Goal: Task Accomplishment & Management: Complete application form

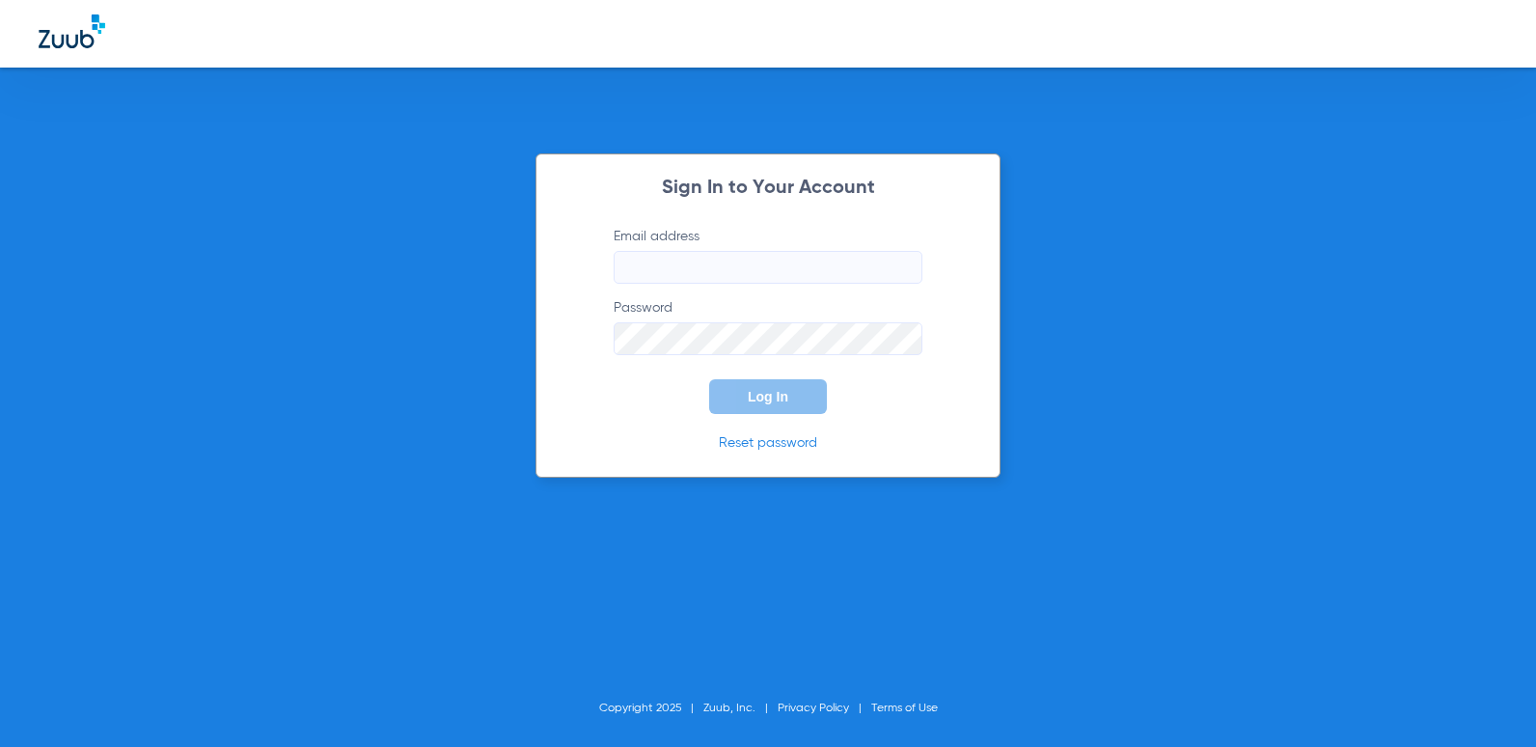
click at [701, 262] on input "Email address" at bounding box center [768, 267] width 309 height 33
type input "[EMAIL_ADDRESS][DOMAIN_NAME]"
click at [789, 401] on button "Log In" at bounding box center [768, 396] width 118 height 35
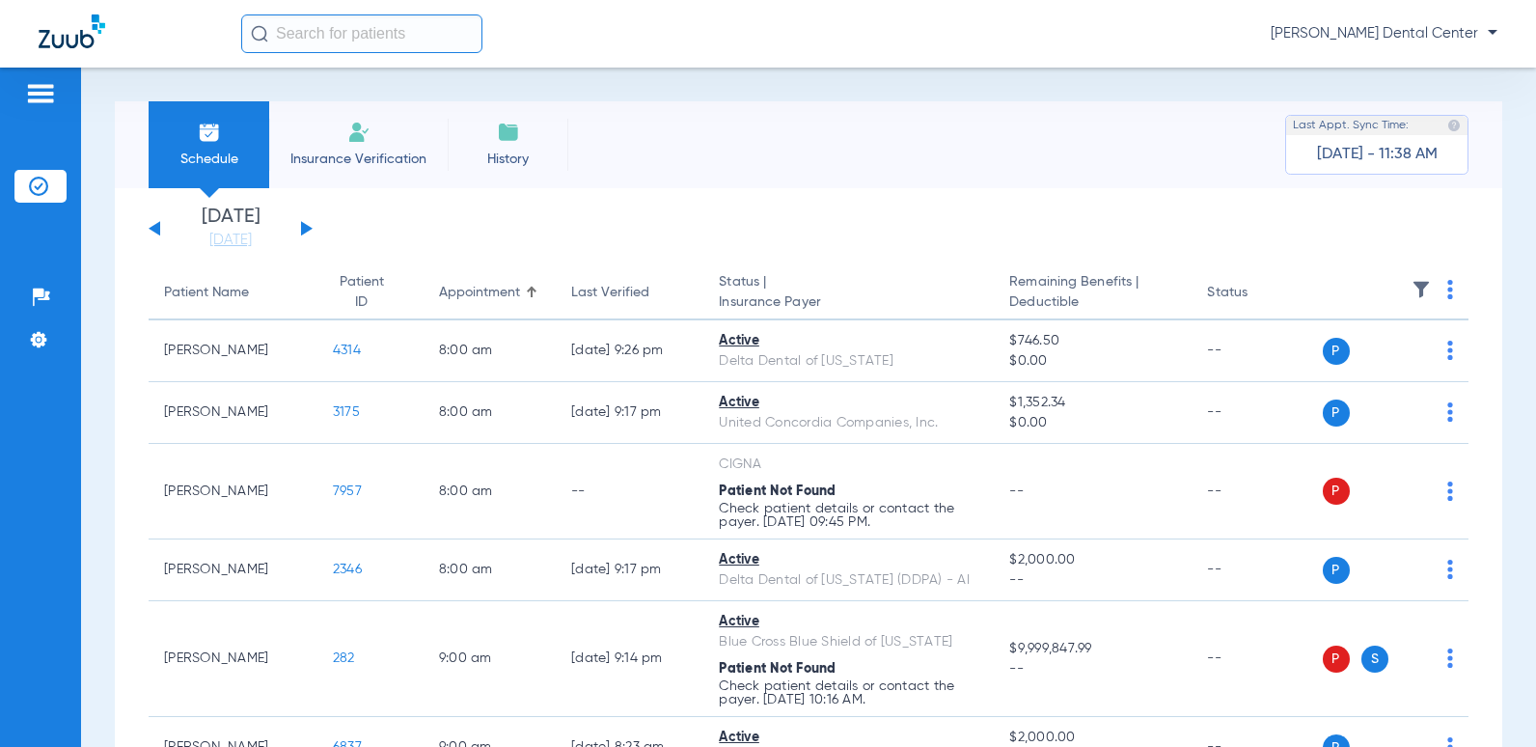
click at [336, 154] on span "Insurance Verification" at bounding box center [359, 159] width 150 height 19
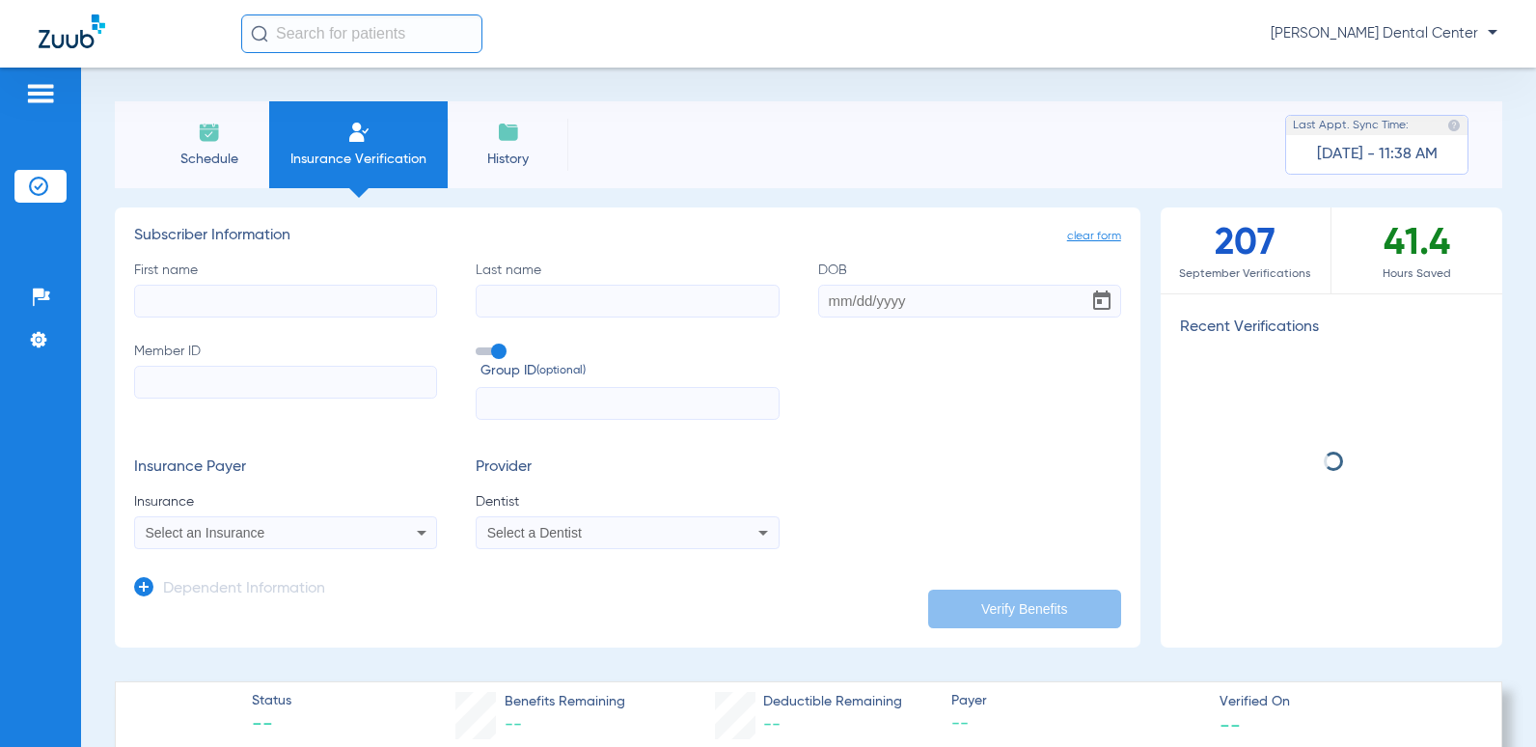
click at [210, 146] on li "Schedule" at bounding box center [209, 144] width 121 height 87
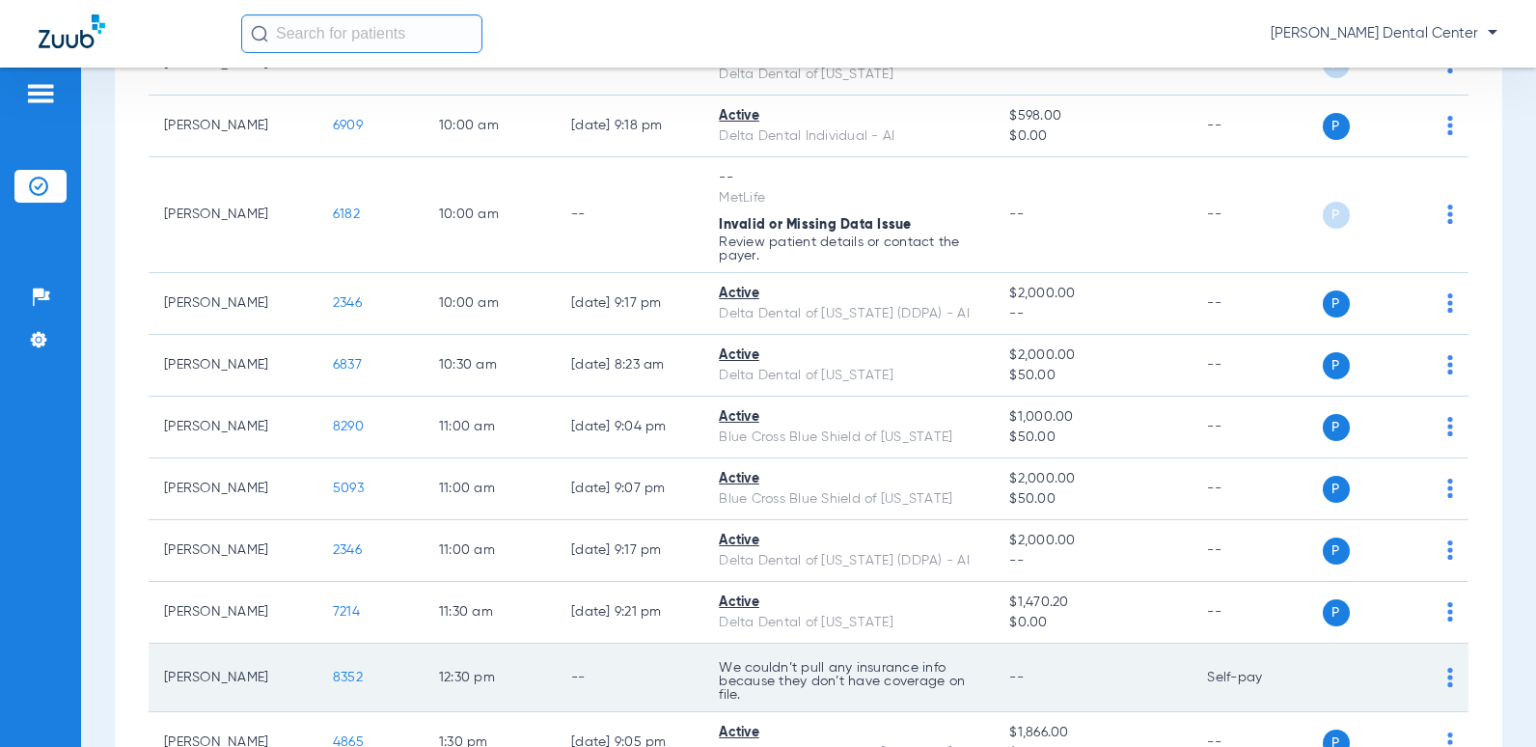
scroll to position [772, 0]
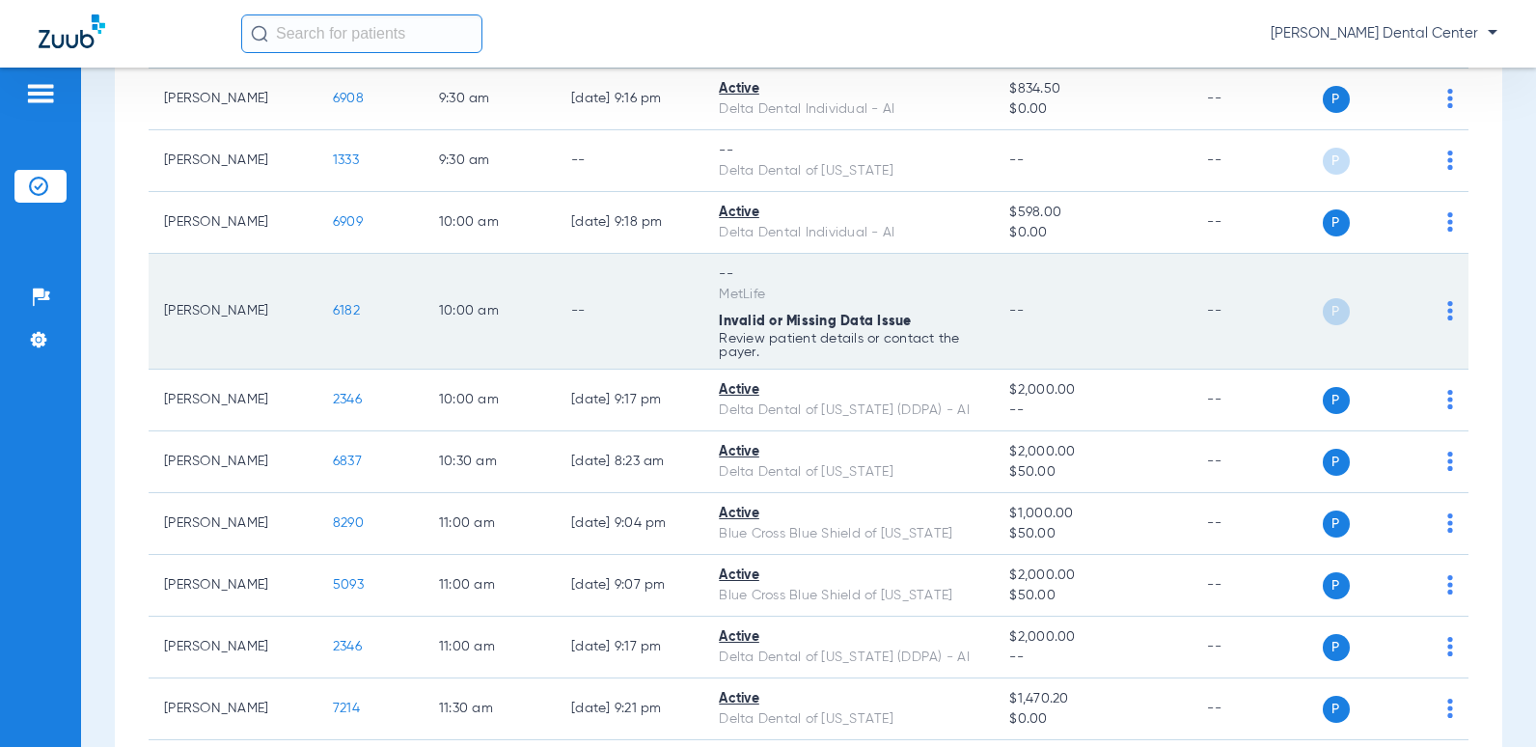
click at [1192, 328] on td "--" at bounding box center [1257, 312] width 130 height 116
click at [333, 311] on span "6182" at bounding box center [346, 311] width 27 height 14
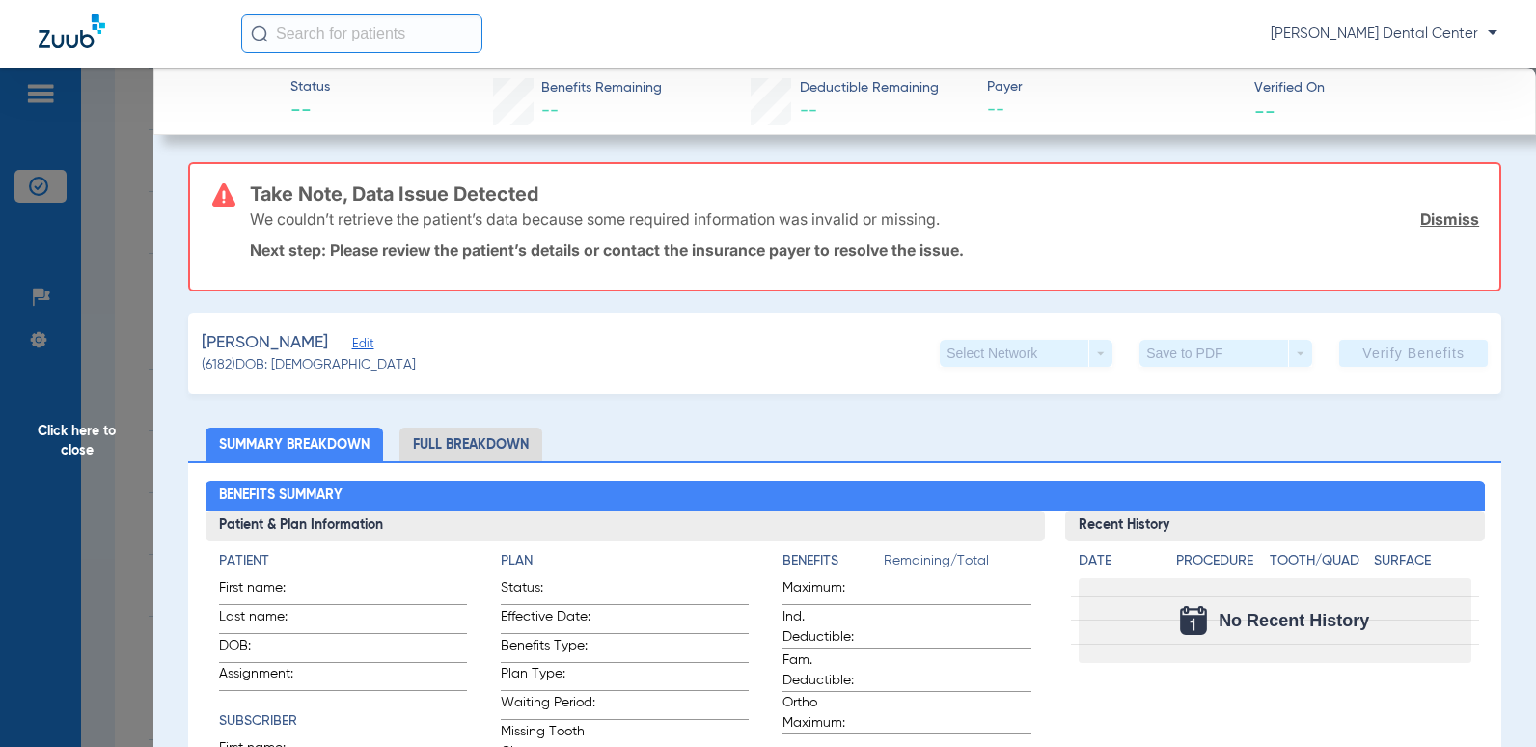
click at [1432, 222] on link "Dismiss" at bounding box center [1449, 218] width 59 height 19
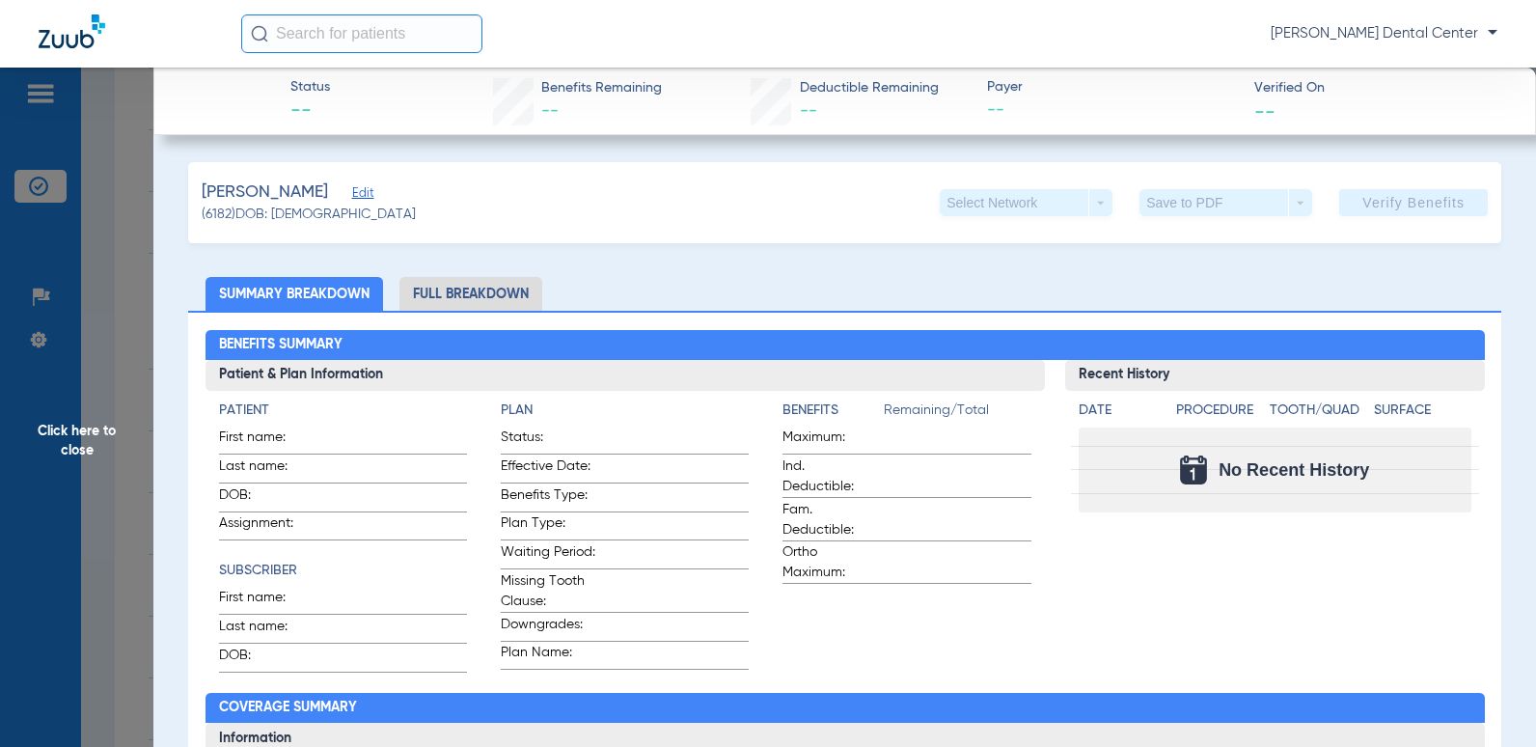
click at [1400, 203] on app-verify-button "Verify Benefits" at bounding box center [1413, 202] width 149 height 27
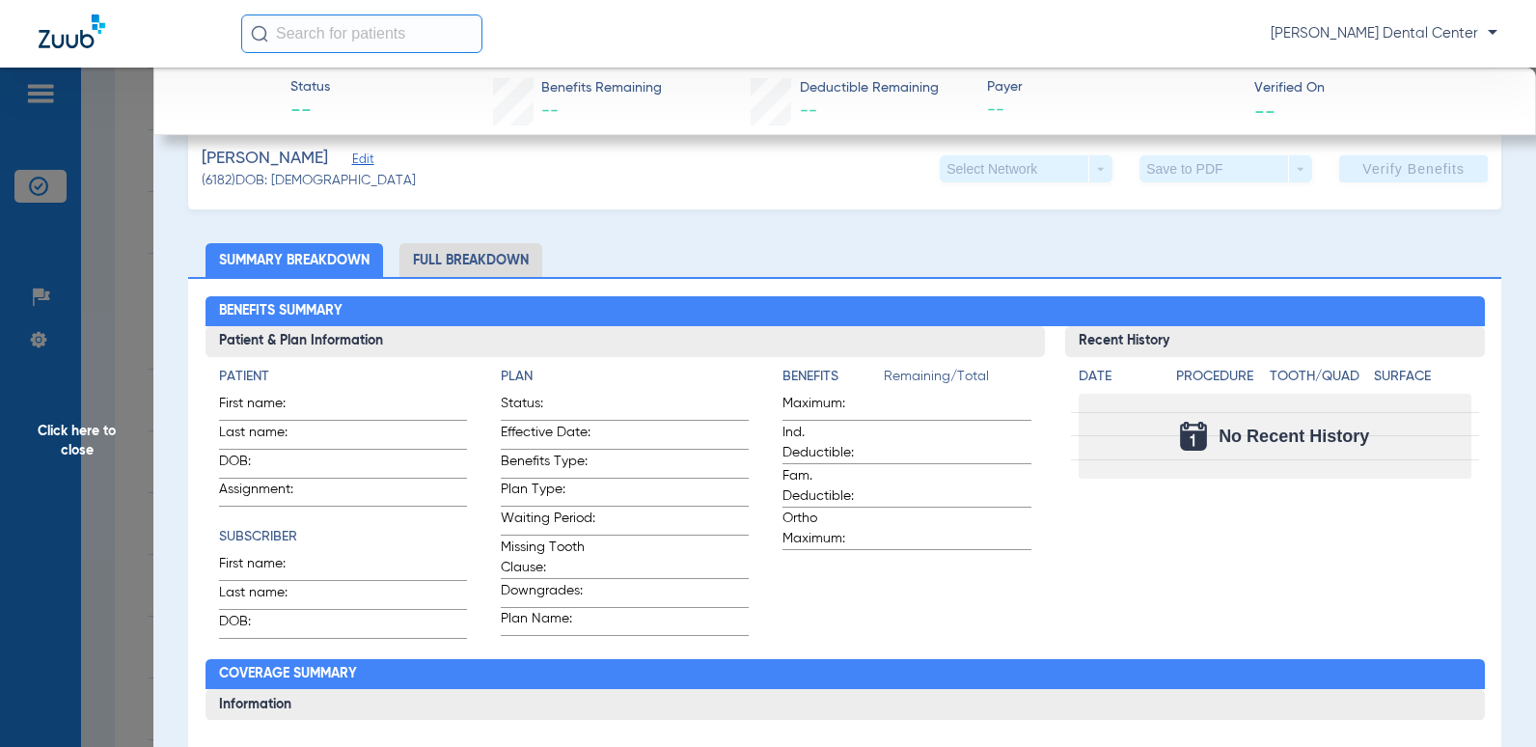
scroll to position [0, 0]
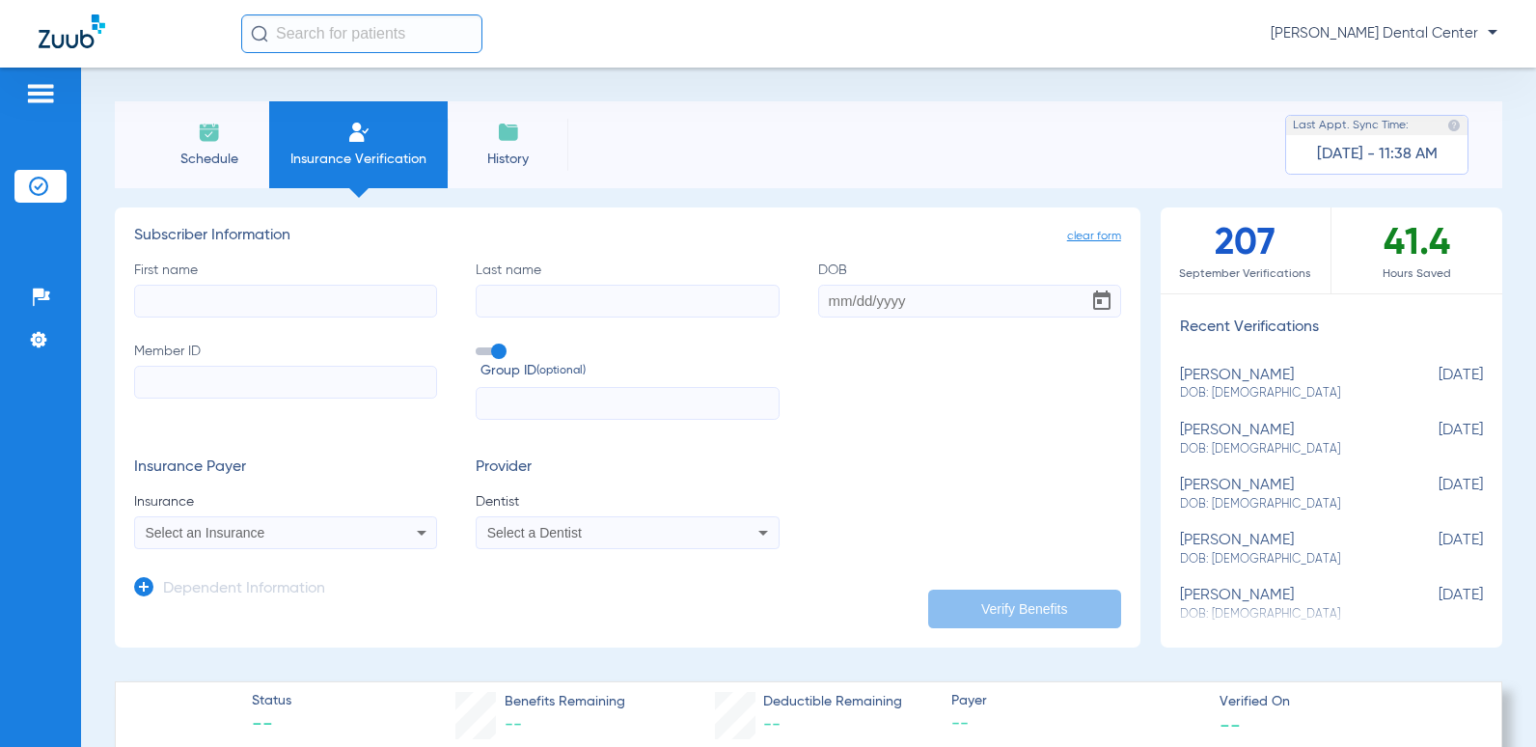
click at [216, 156] on span "Schedule" at bounding box center [209, 159] width 92 height 19
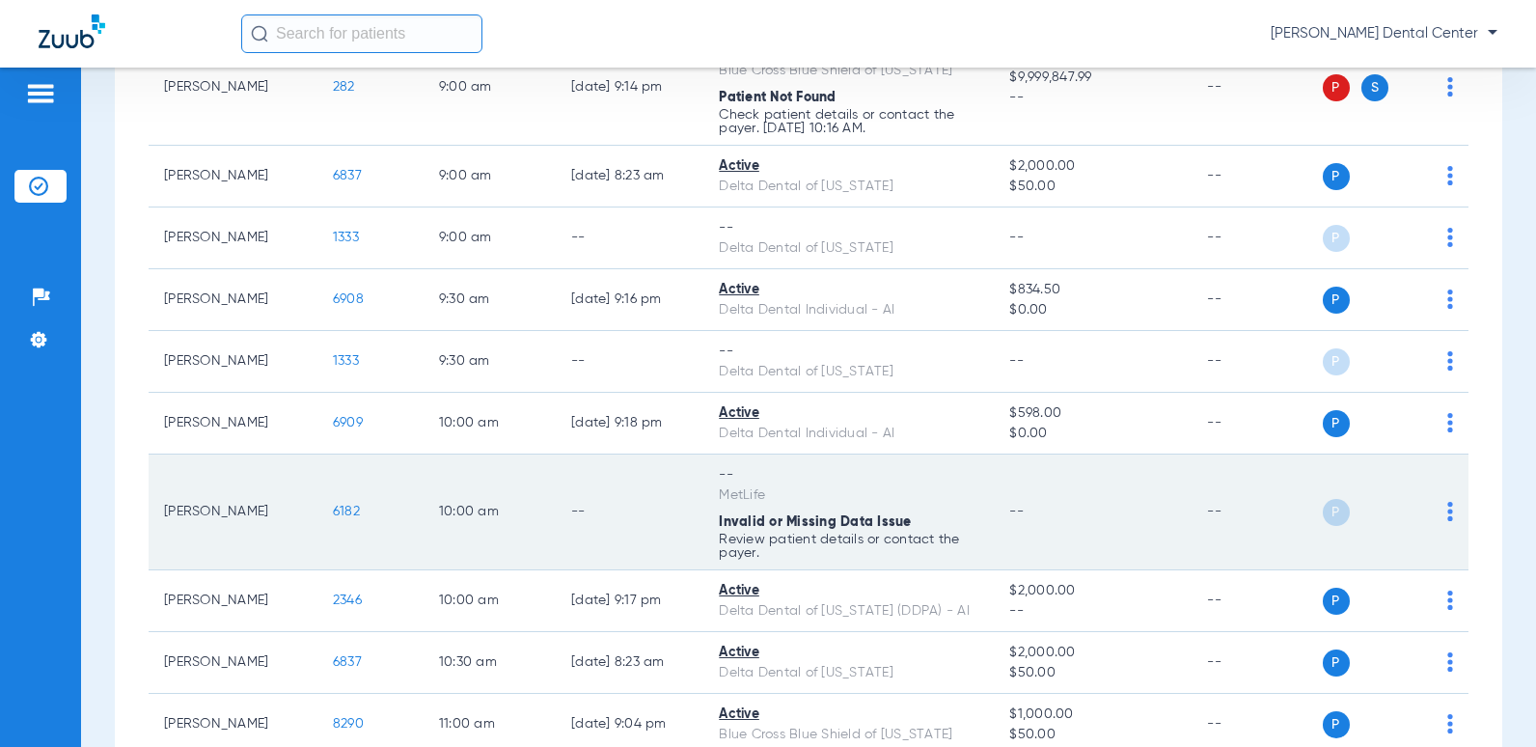
scroll to position [579, 0]
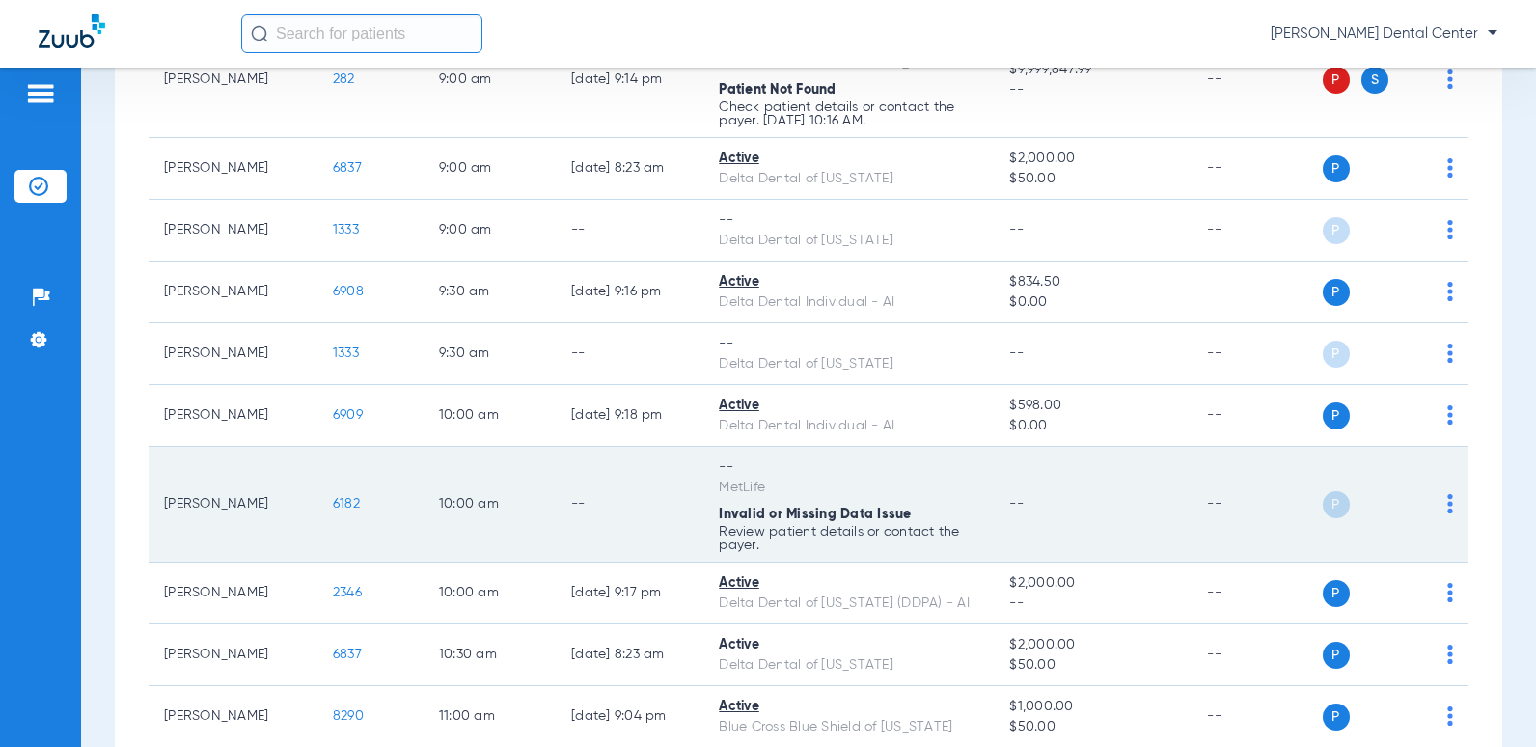
click at [333, 508] on span "6182" at bounding box center [346, 504] width 27 height 14
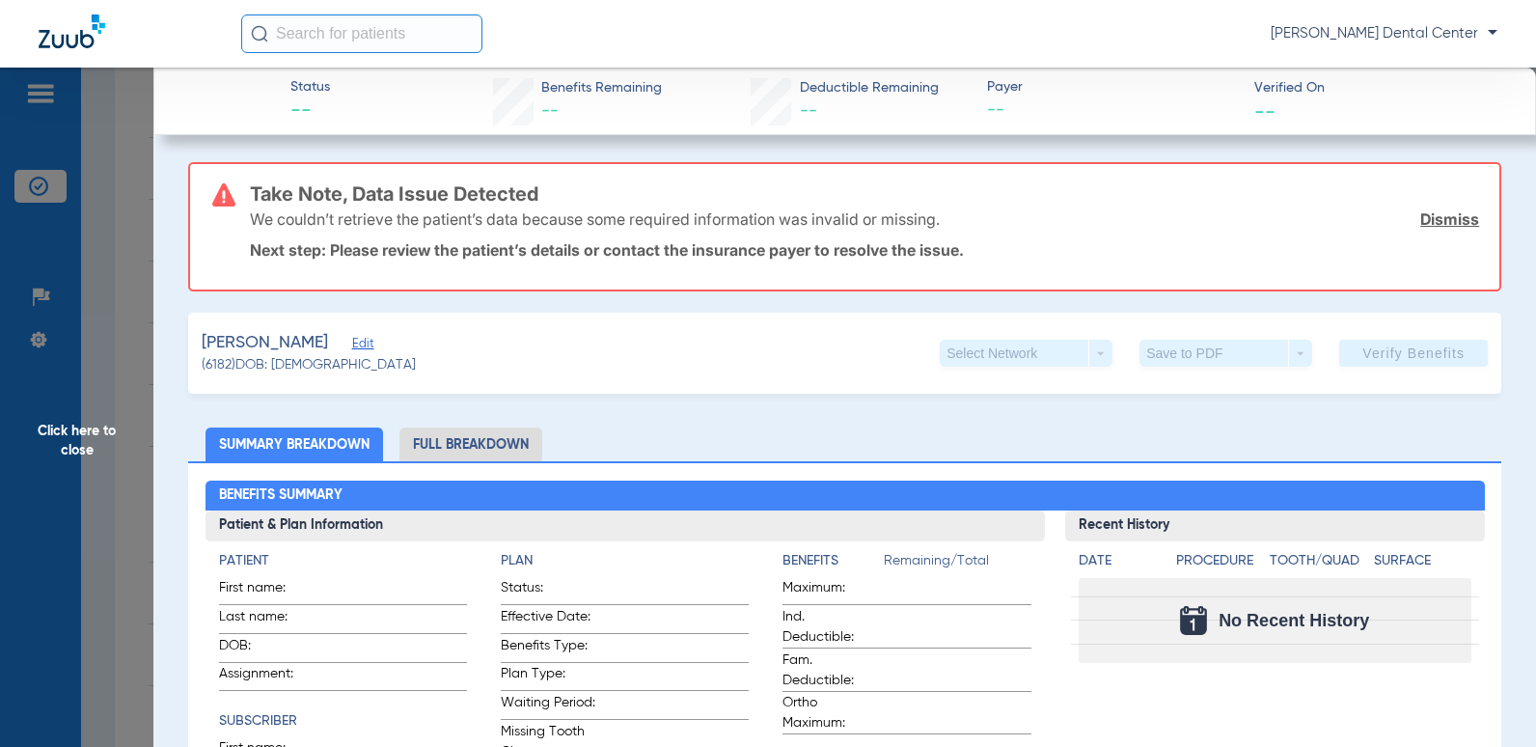
click at [1454, 230] on div "We couldn’t retrieve the patient’s data because some required information was i…" at bounding box center [864, 219] width 1229 height 50
click at [316, 27] on input "text" at bounding box center [361, 33] width 241 height 39
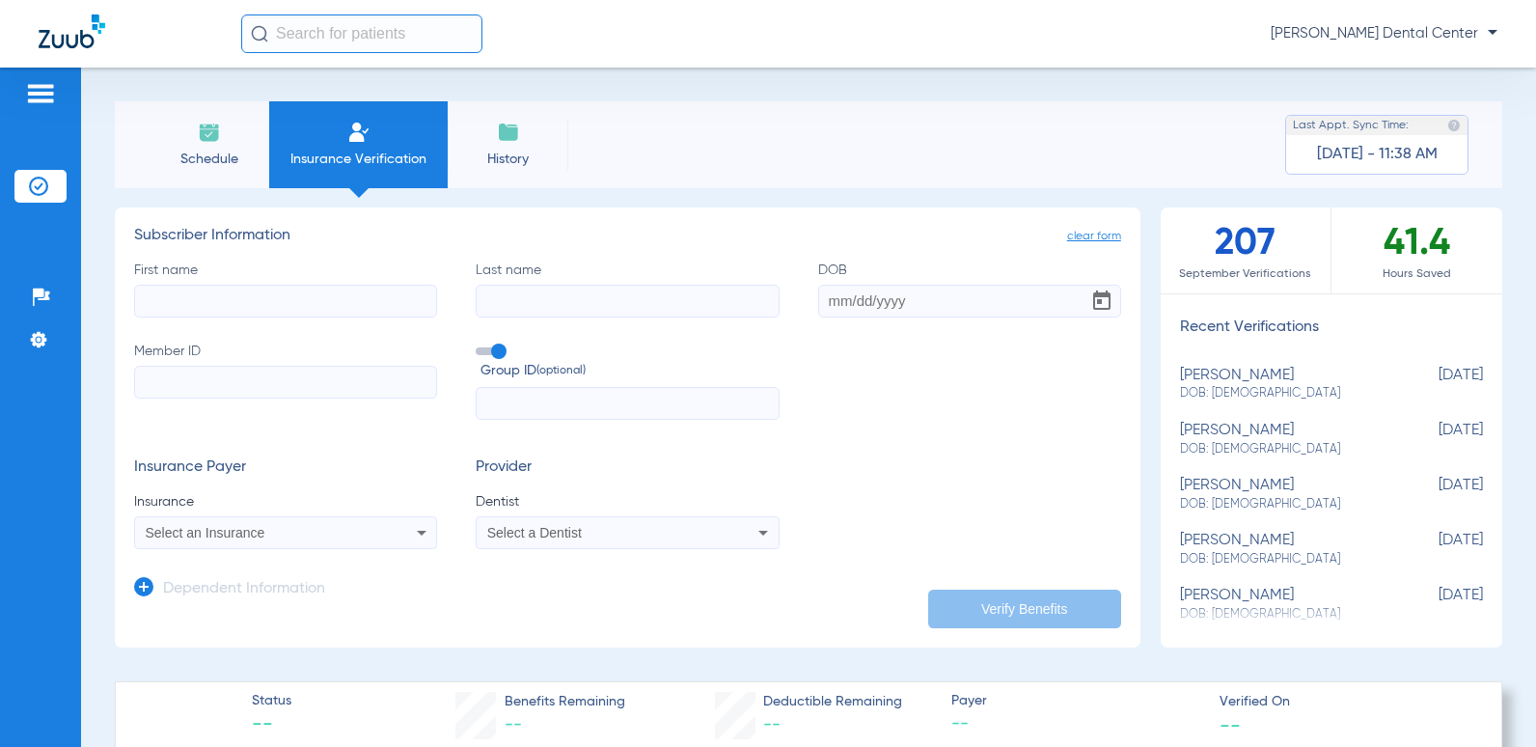
click at [359, 136] on img at bounding box center [358, 132] width 23 height 23
click at [281, 299] on input "First name" at bounding box center [285, 301] width 303 height 33
click at [267, 299] on input "First name Required" at bounding box center [285, 301] width 303 height 33
type input "c"
type input "[PERSON_NAME]"
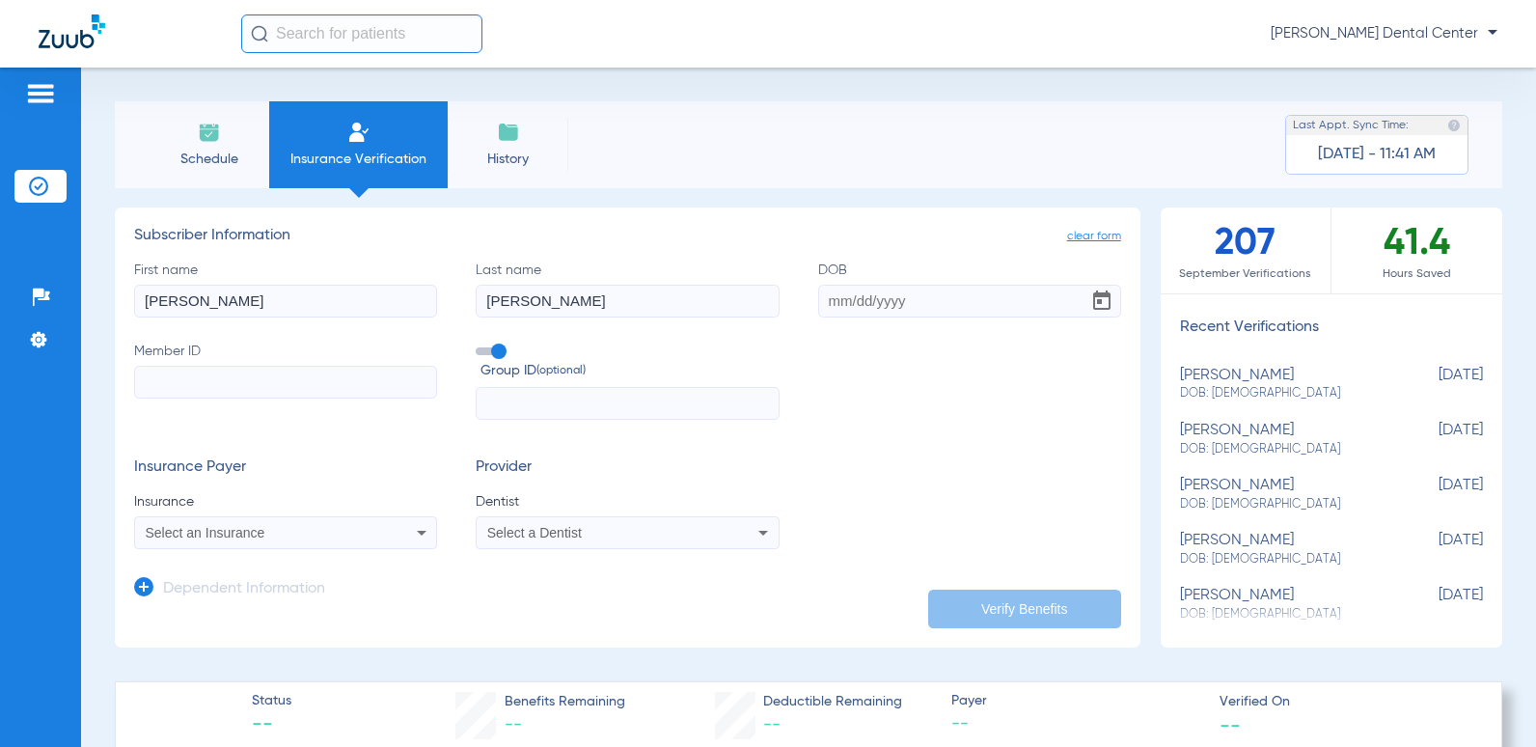
type input "[PERSON_NAME]"
type input "[DATE]"
paste input "hqgUc3bk4LMa!"
type input "hqgUc3bk4LMa!"
drag, startPoint x: 270, startPoint y: 384, endPoint x: 121, endPoint y: 381, distance: 149.6
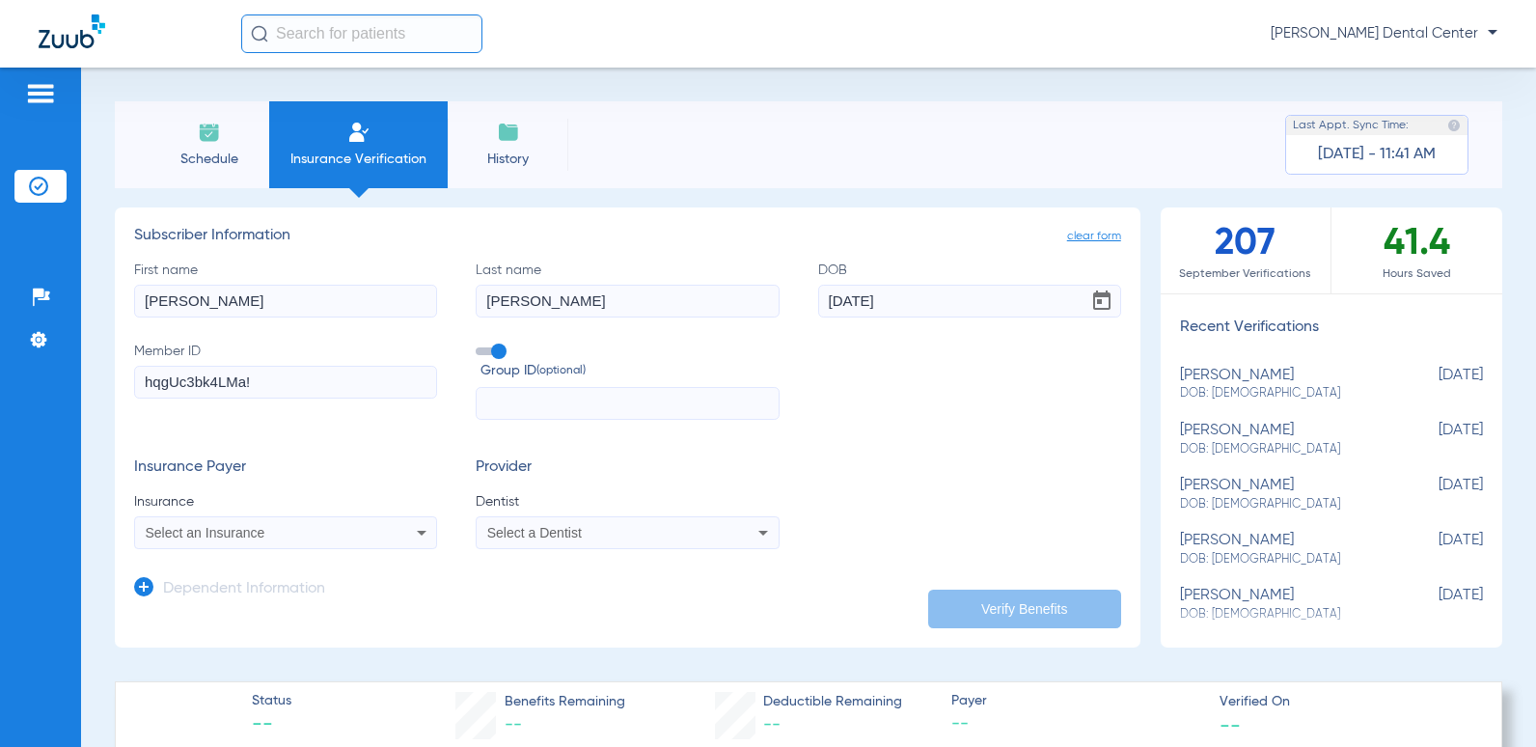
click at [68, 370] on div "Patients Insurance Verification Setup Help Center Settings Schedule Insurance V…" at bounding box center [768, 441] width 1536 height 747
click at [217, 378] on input "Member ID Required" at bounding box center [285, 382] width 303 height 33
paste input "342-88-6549"
click at [198, 379] on input "342-88-6549" at bounding box center [285, 382] width 303 height 33
click at [173, 381] on input "342-886549" at bounding box center [285, 382] width 303 height 33
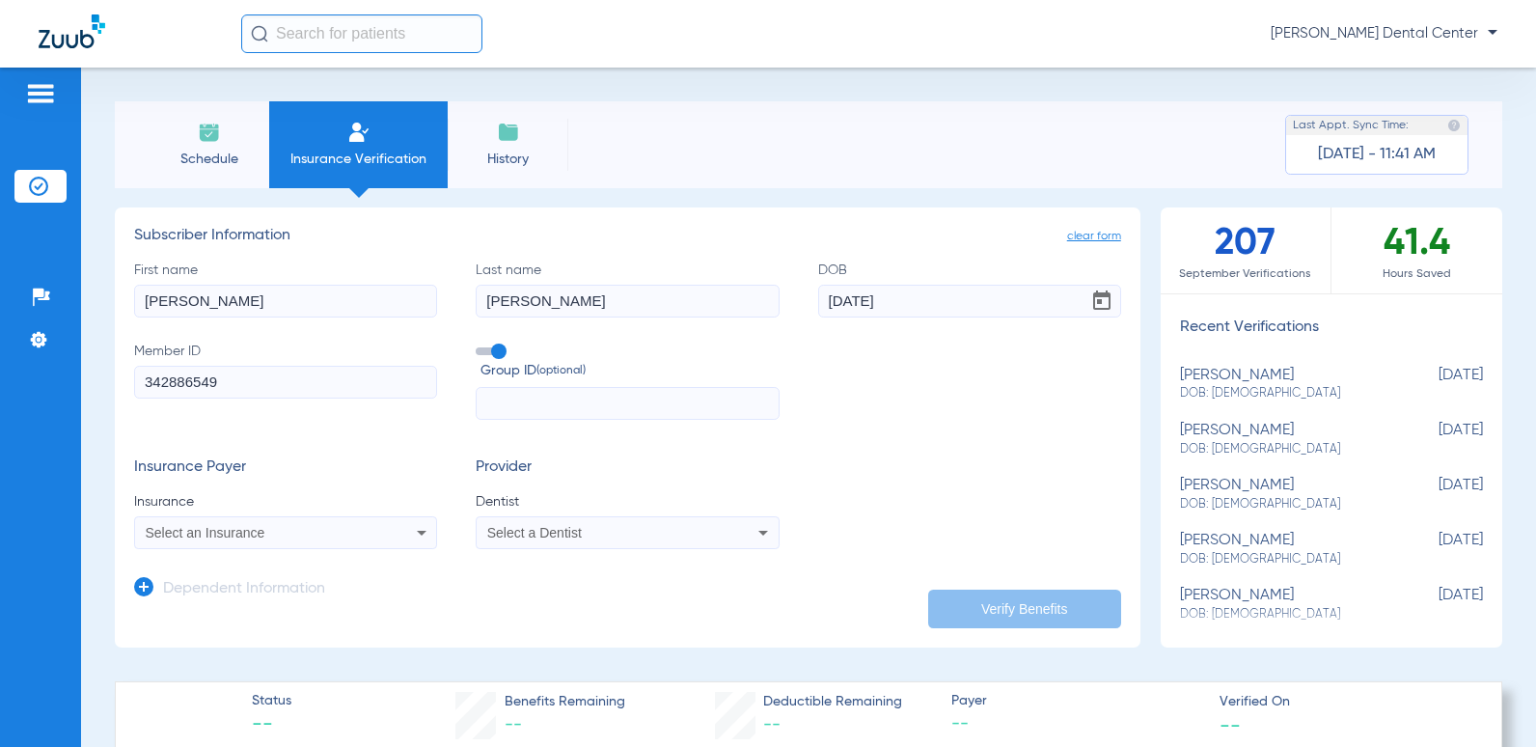
type input "342886549"
click at [290, 381] on input "342886549" at bounding box center [285, 382] width 303 height 33
click at [547, 401] on input "text" at bounding box center [627, 403] width 303 height 33
click at [328, 537] on div "Select an Insurance" at bounding box center [258, 533] width 225 height 14
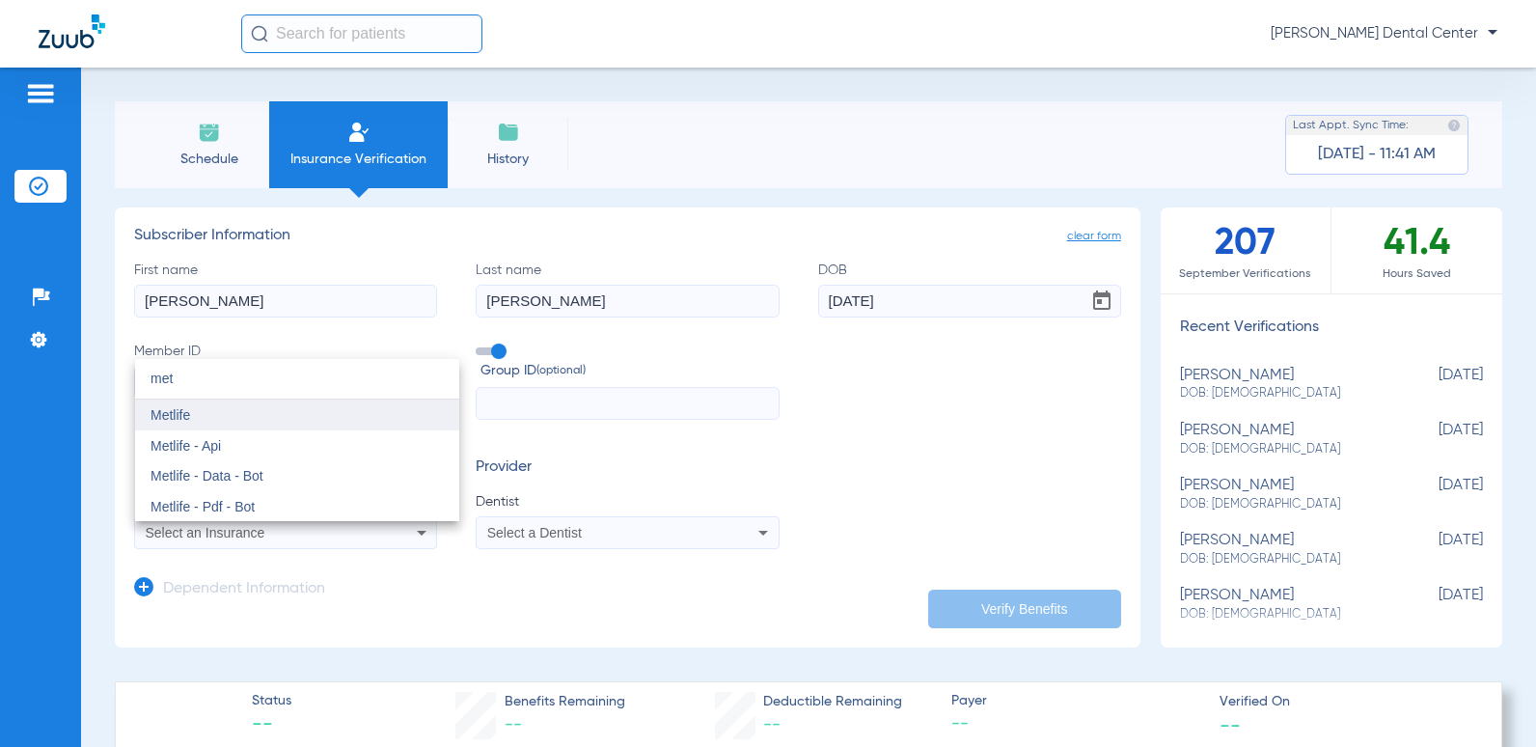
type input "met"
click at [214, 408] on mat-option "Metlife" at bounding box center [297, 414] width 324 height 31
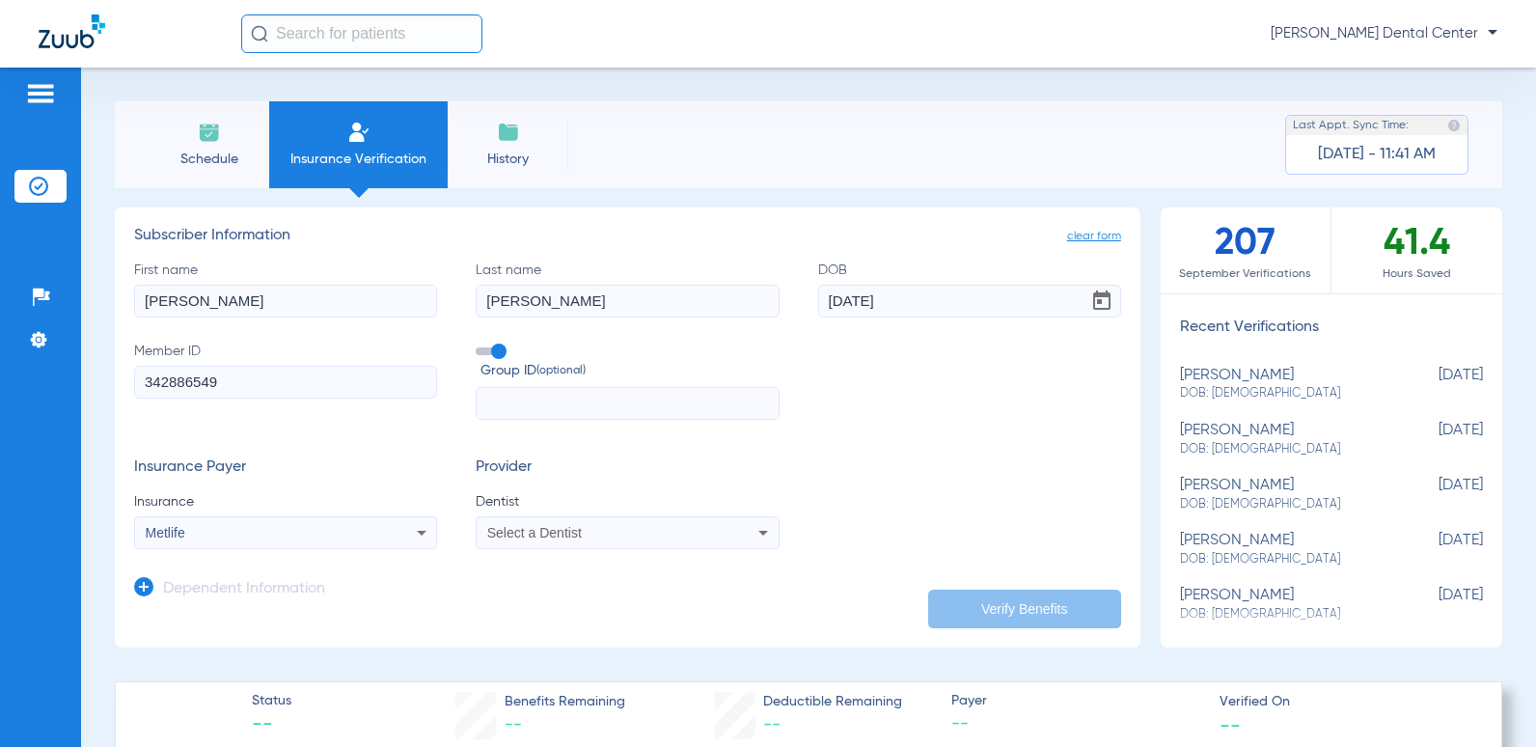
click at [616, 536] on div "Select a Dentist" at bounding box center [599, 533] width 225 height 14
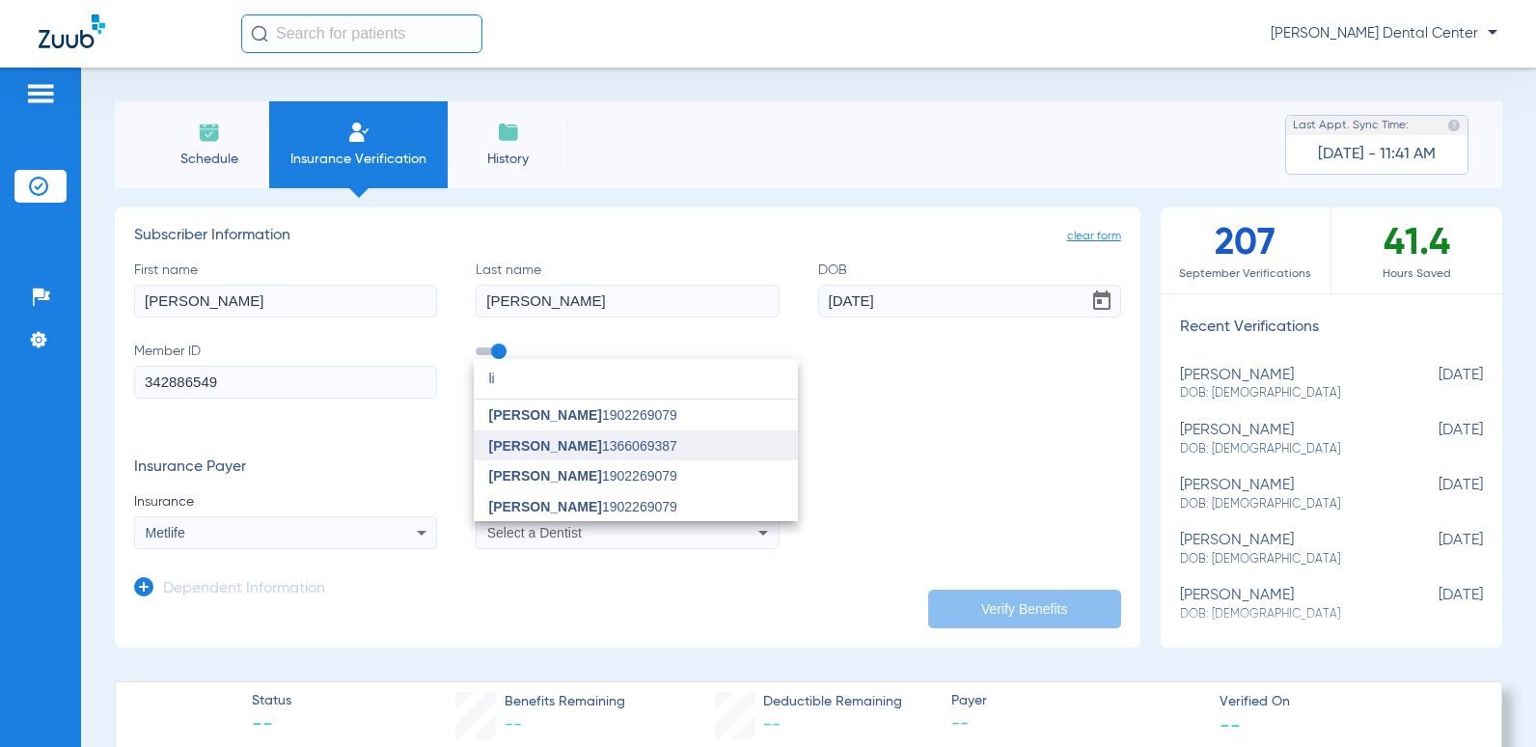
type input "li"
click at [549, 452] on span "[PERSON_NAME] 1366069387" at bounding box center [583, 446] width 188 height 14
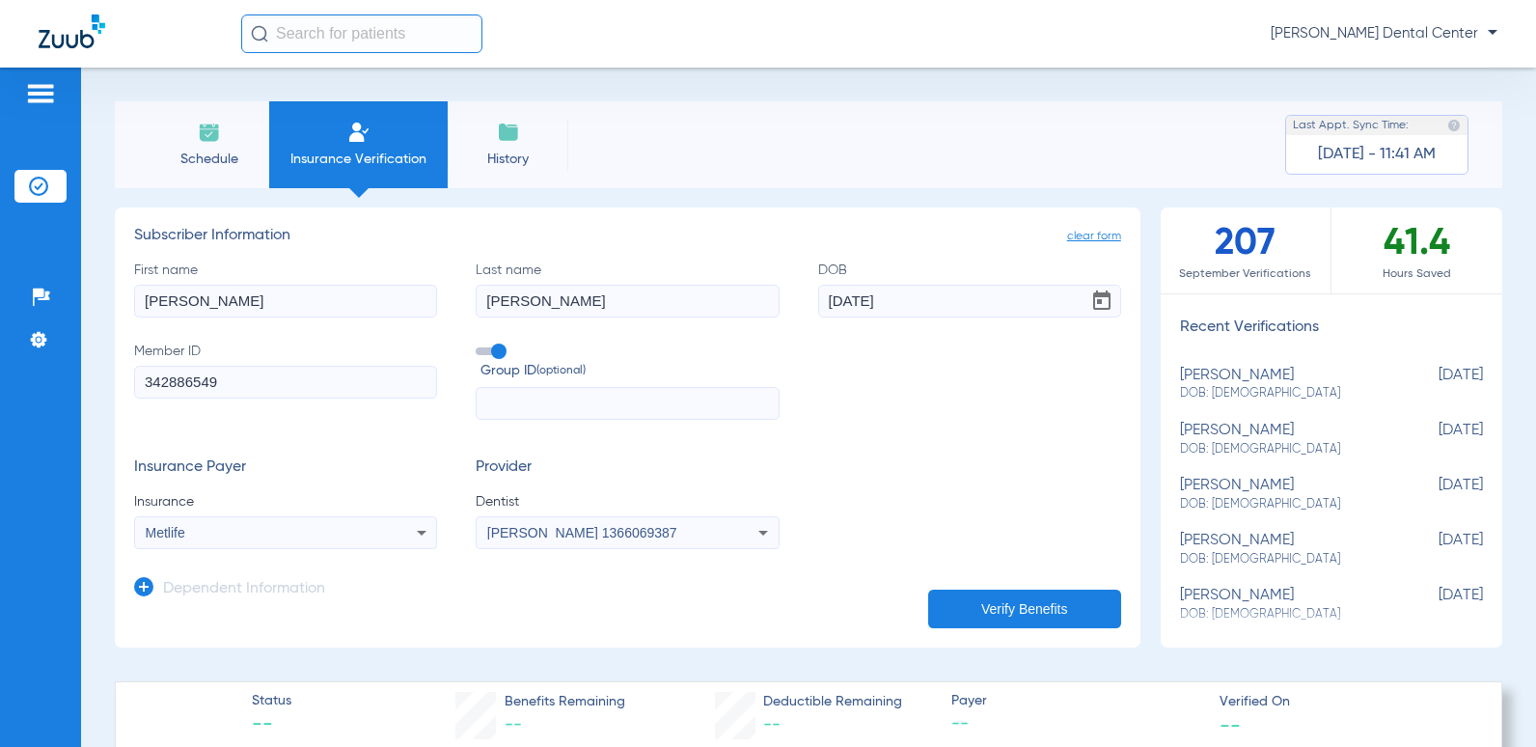
click at [1026, 600] on button "Verify Benefits" at bounding box center [1024, 609] width 193 height 39
click at [959, 614] on button "Verify Benefits" at bounding box center [1024, 609] width 193 height 39
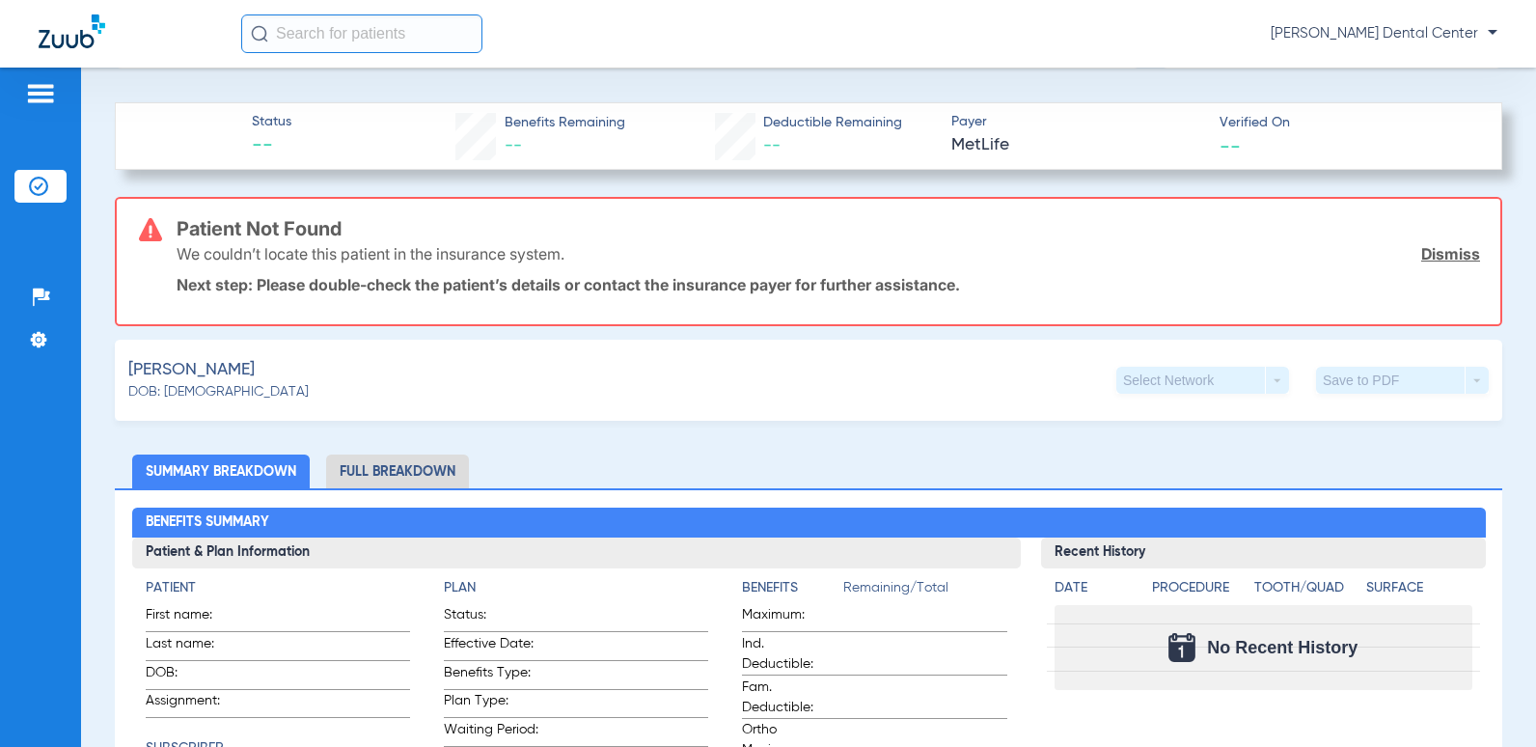
scroll to position [722, 0]
